Goal: Check status: Check status

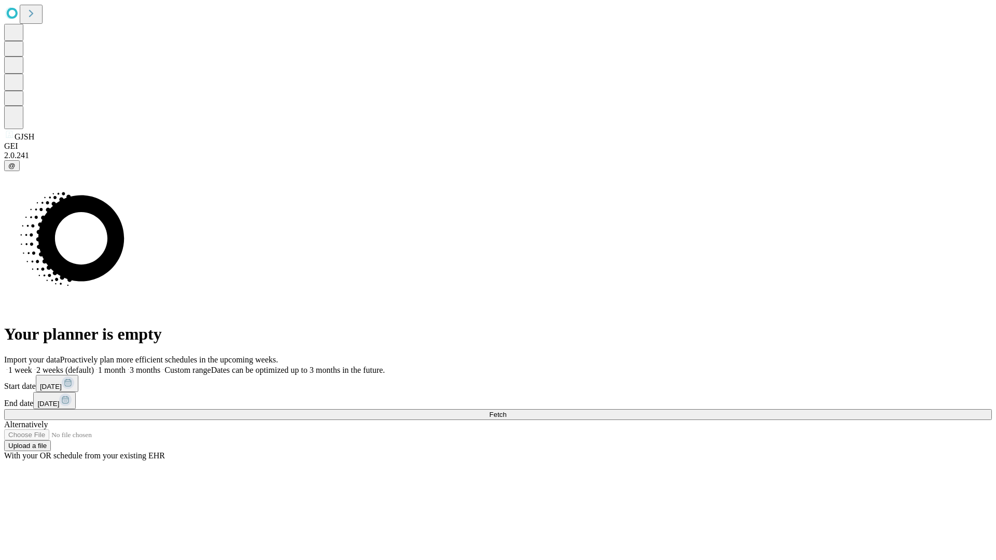
click at [506, 411] on span "Fetch" at bounding box center [497, 415] width 17 height 8
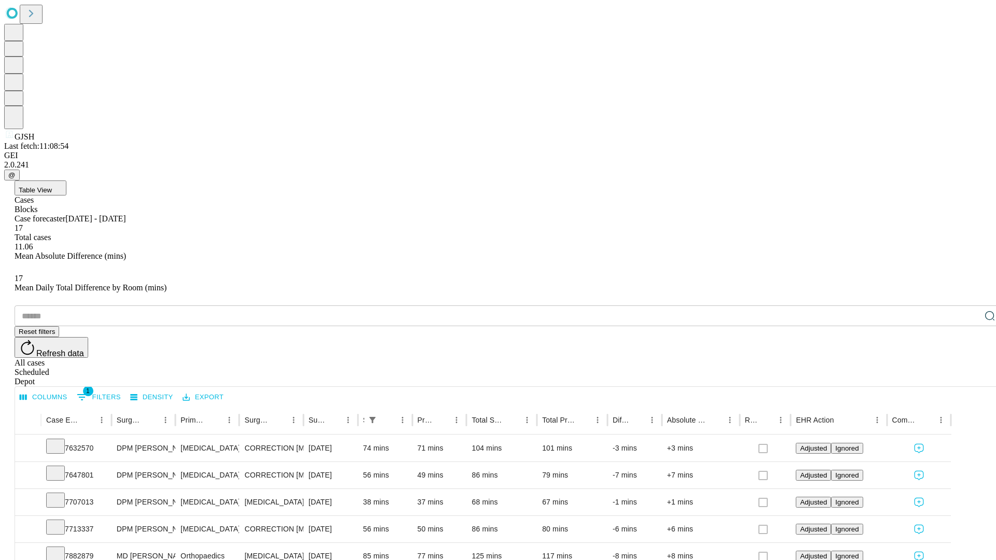
click at [929, 368] on div "Scheduled" at bounding box center [508, 372] width 987 height 9
